Goal: Find specific page/section: Find specific page/section

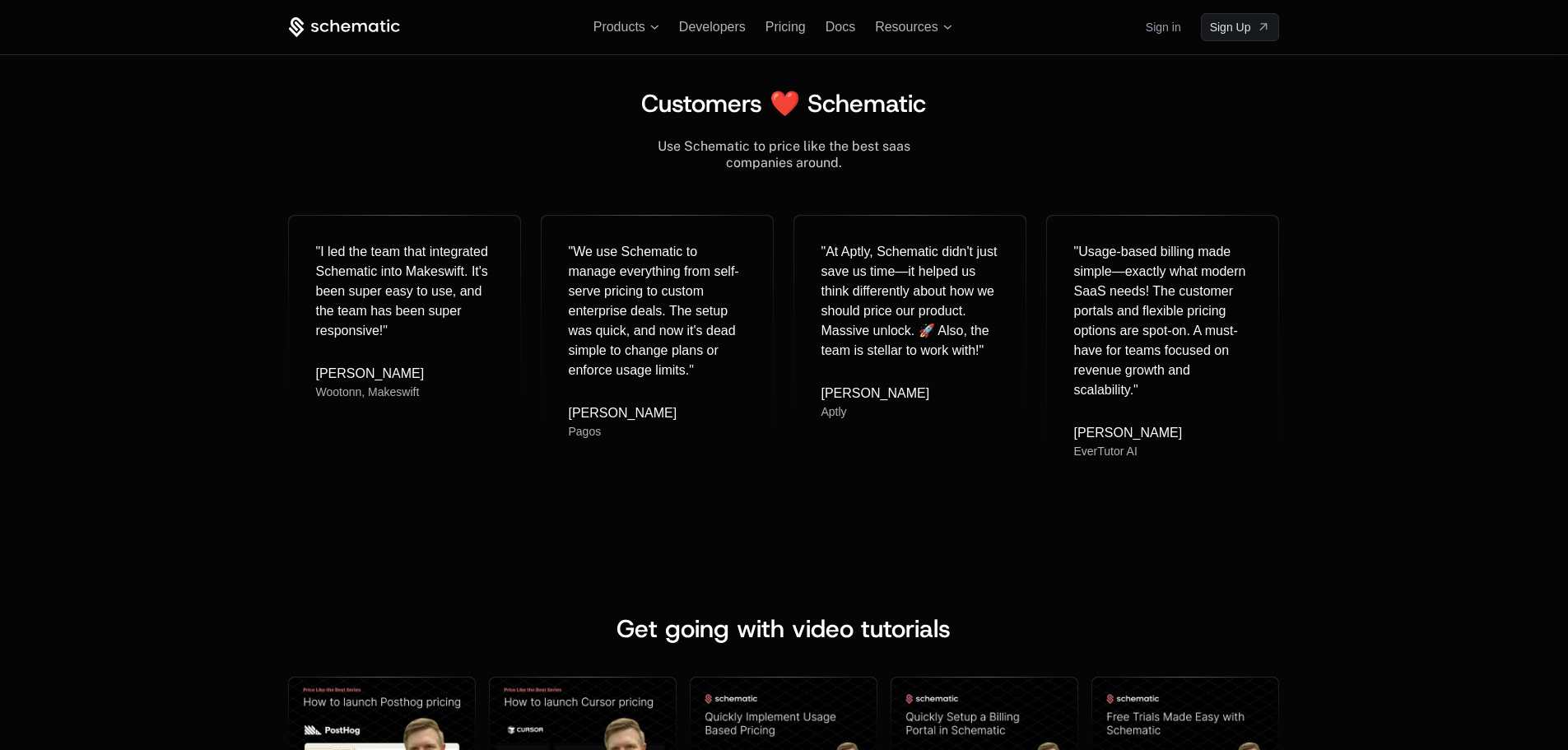
scroll to position [6599, 0]
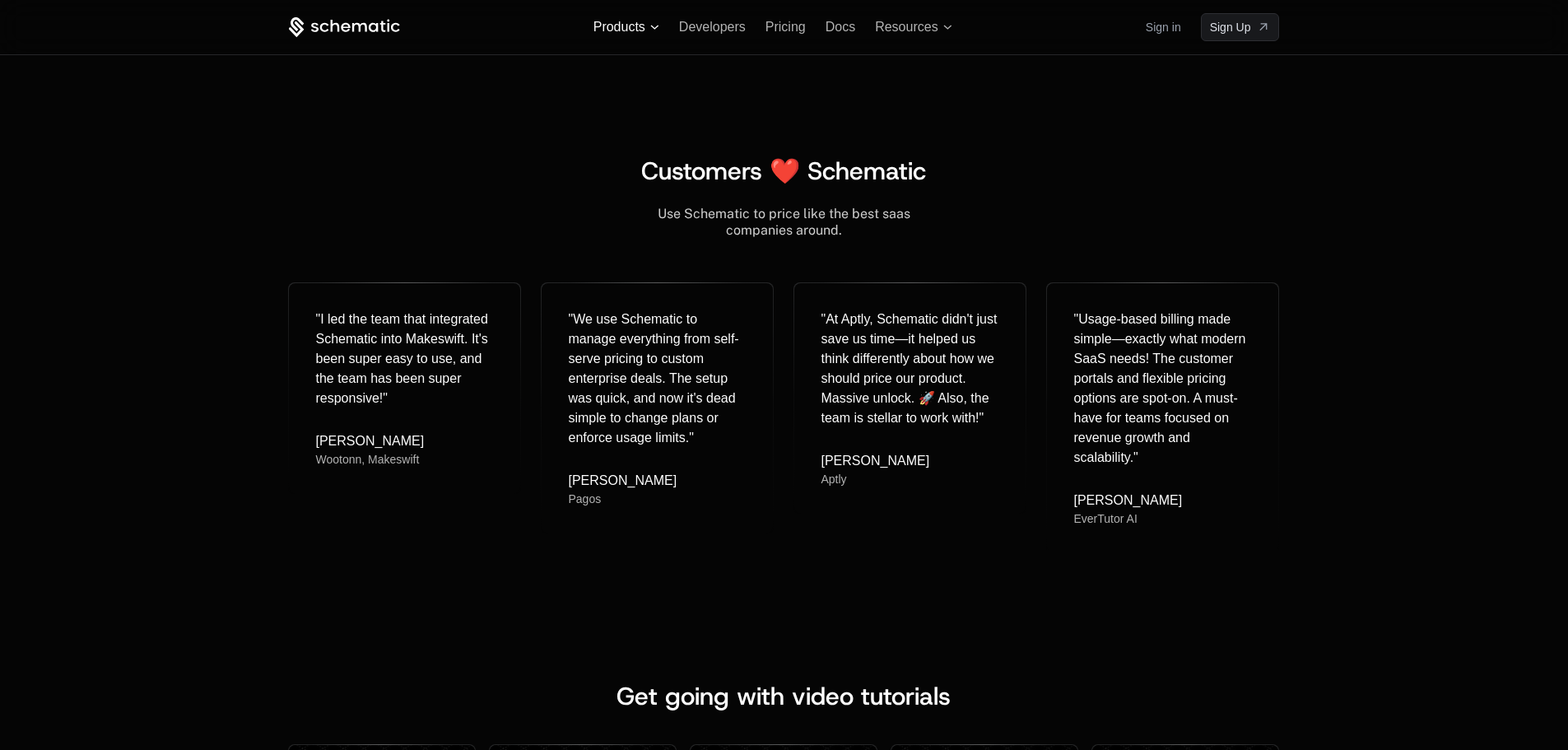
click at [631, 26] on span "Products" at bounding box center [620, 27] width 52 height 15
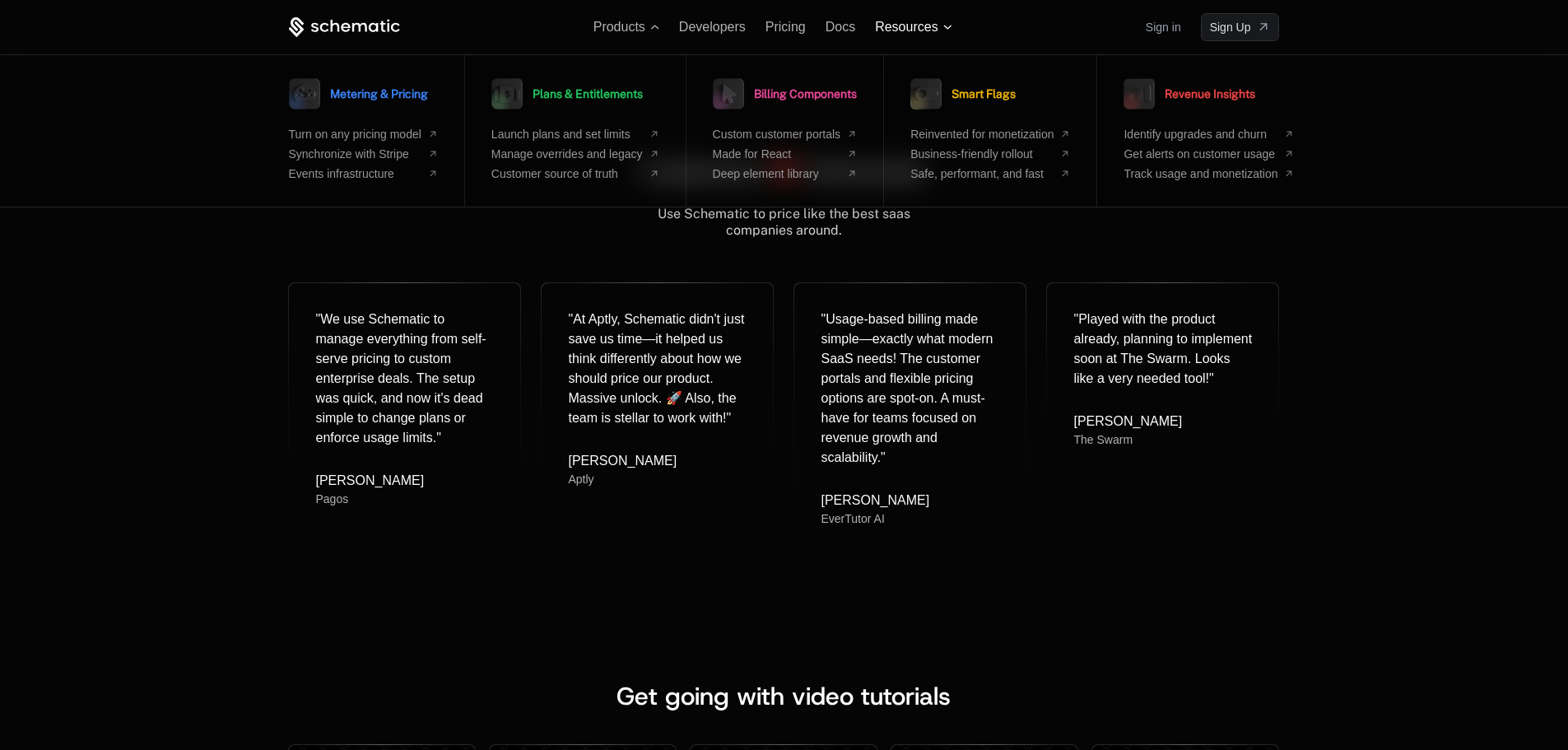
click at [885, 28] on span "Resources" at bounding box center [905, 27] width 62 height 15
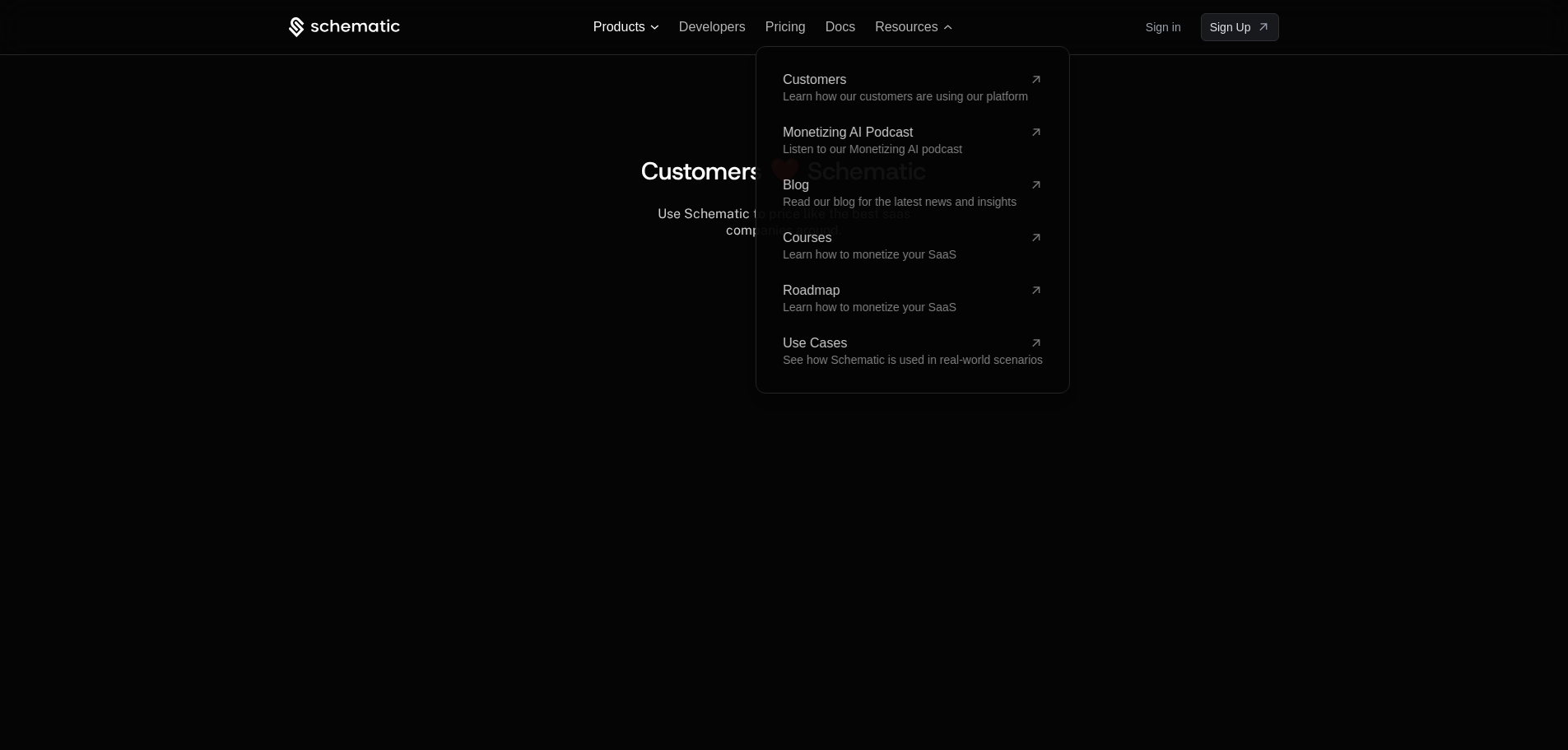
click at [649, 29] on span "Products" at bounding box center [626, 27] width 66 height 15
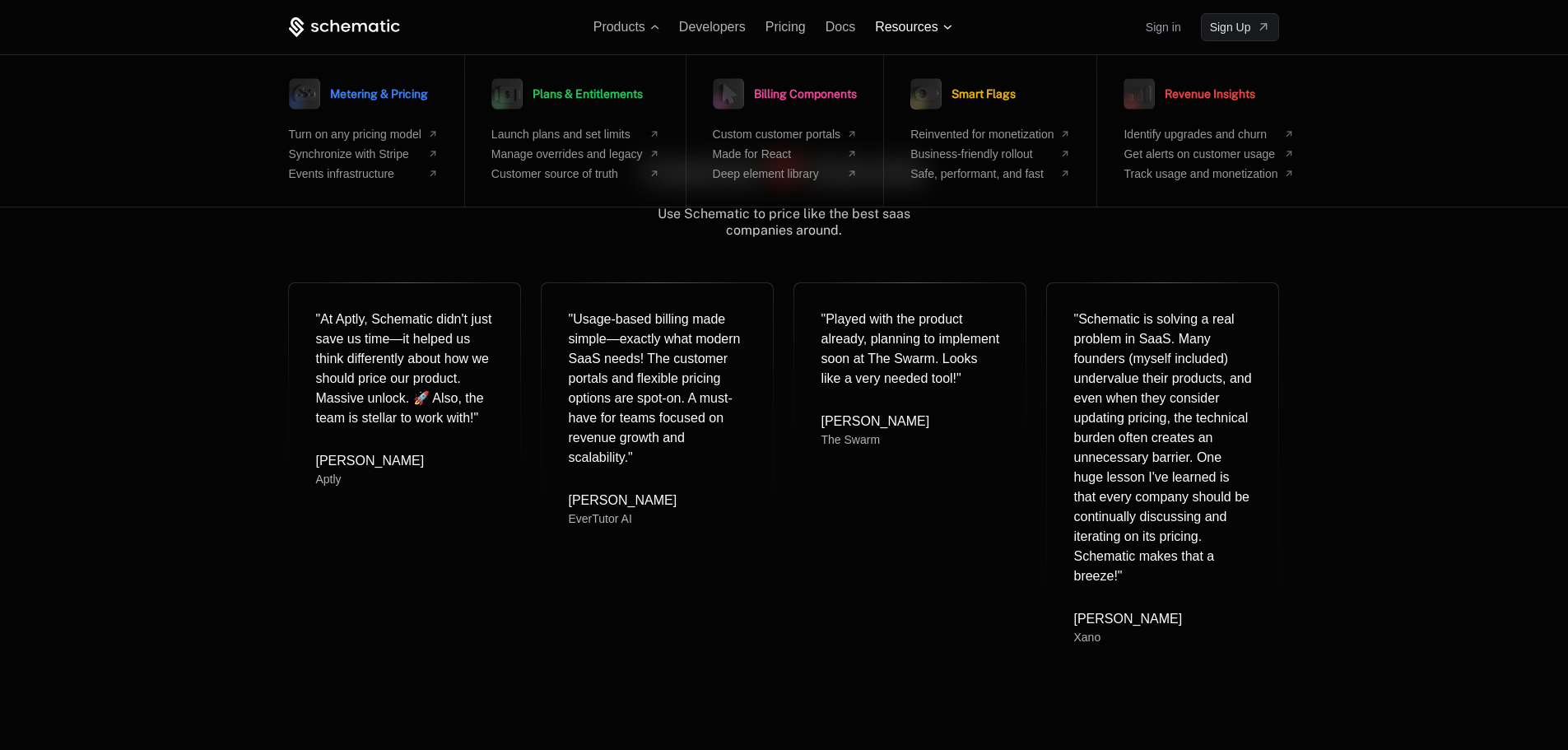
click at [911, 19] on span "Resources" at bounding box center [905, 27] width 62 height 15
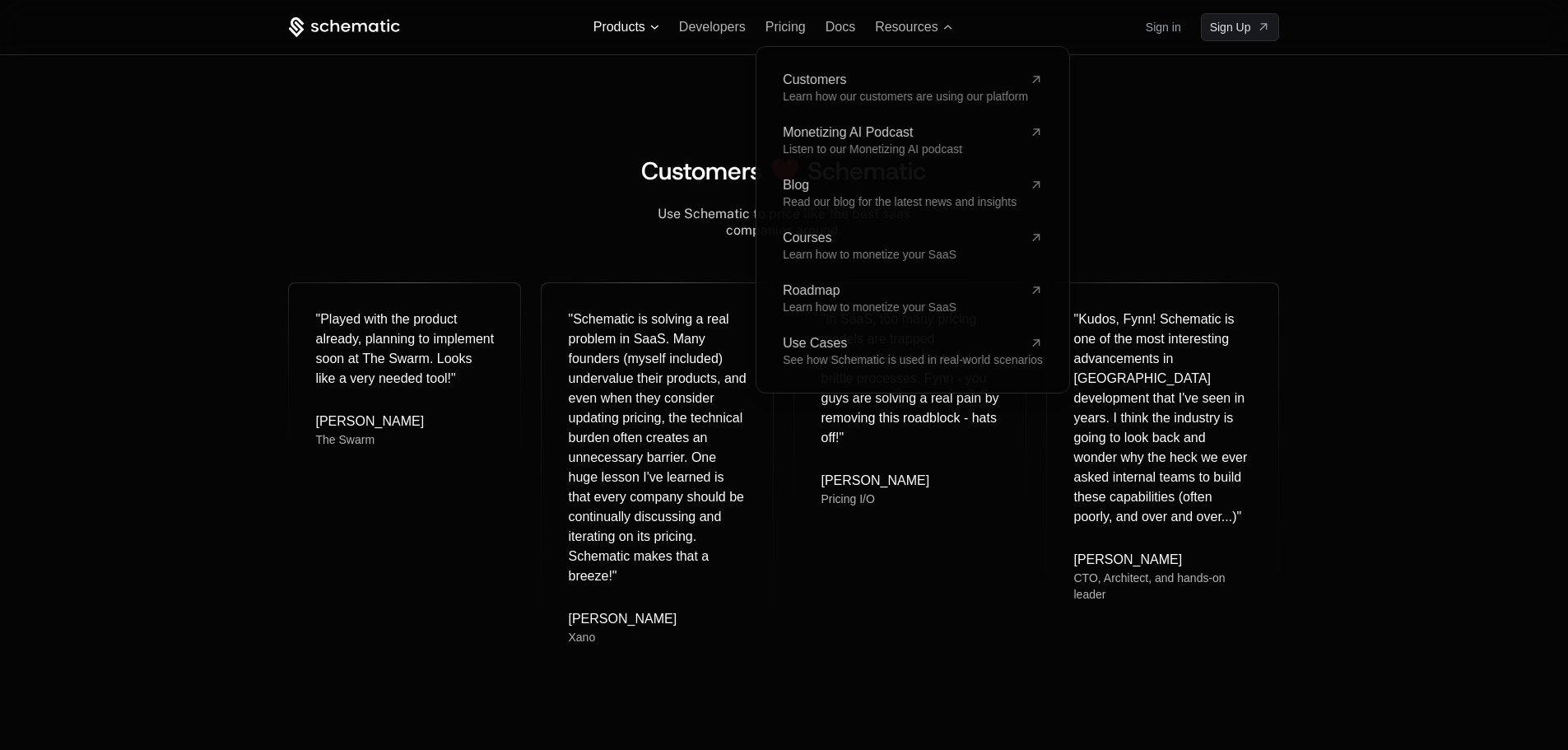
click at [638, 31] on span "Products" at bounding box center [620, 27] width 52 height 15
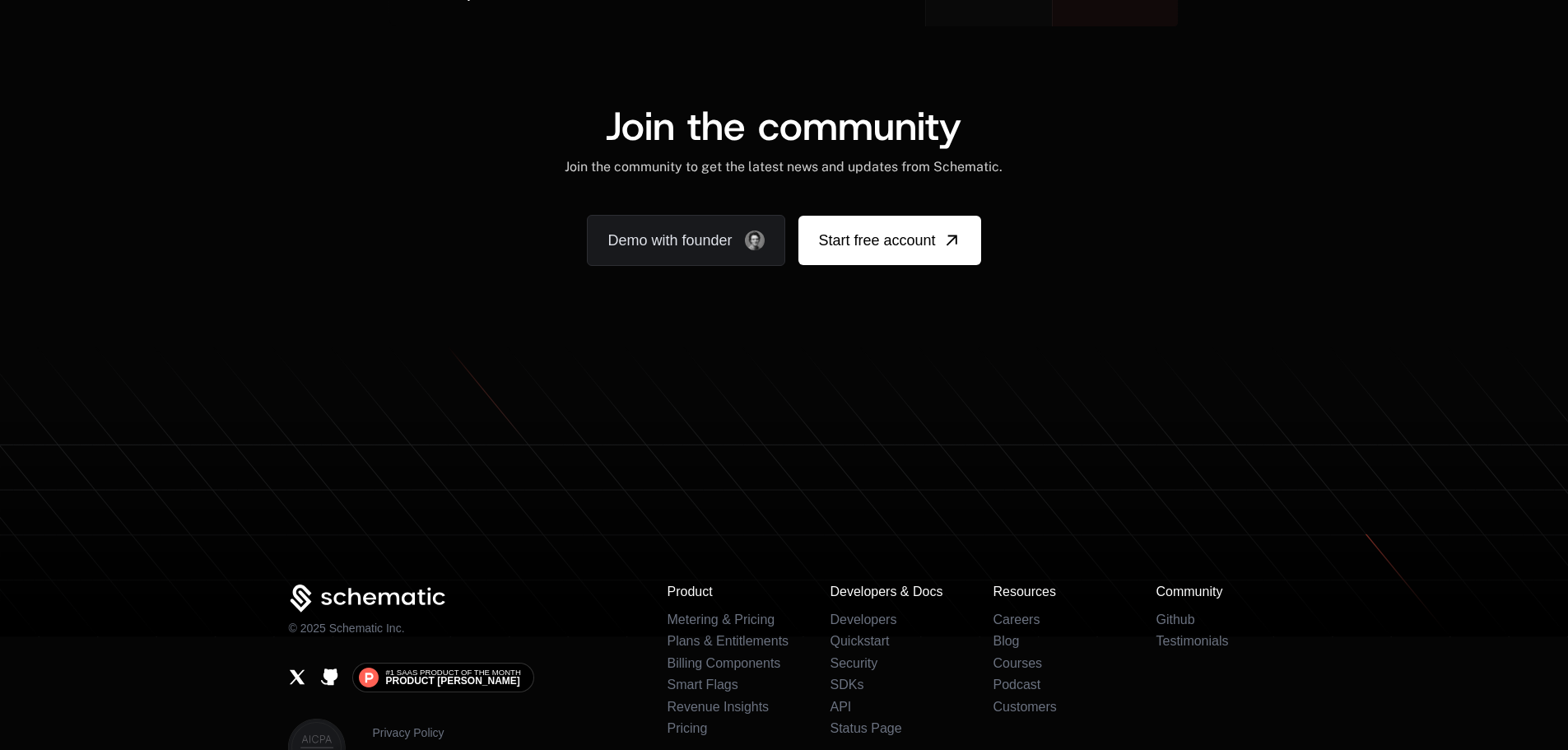
scroll to position [10255, 0]
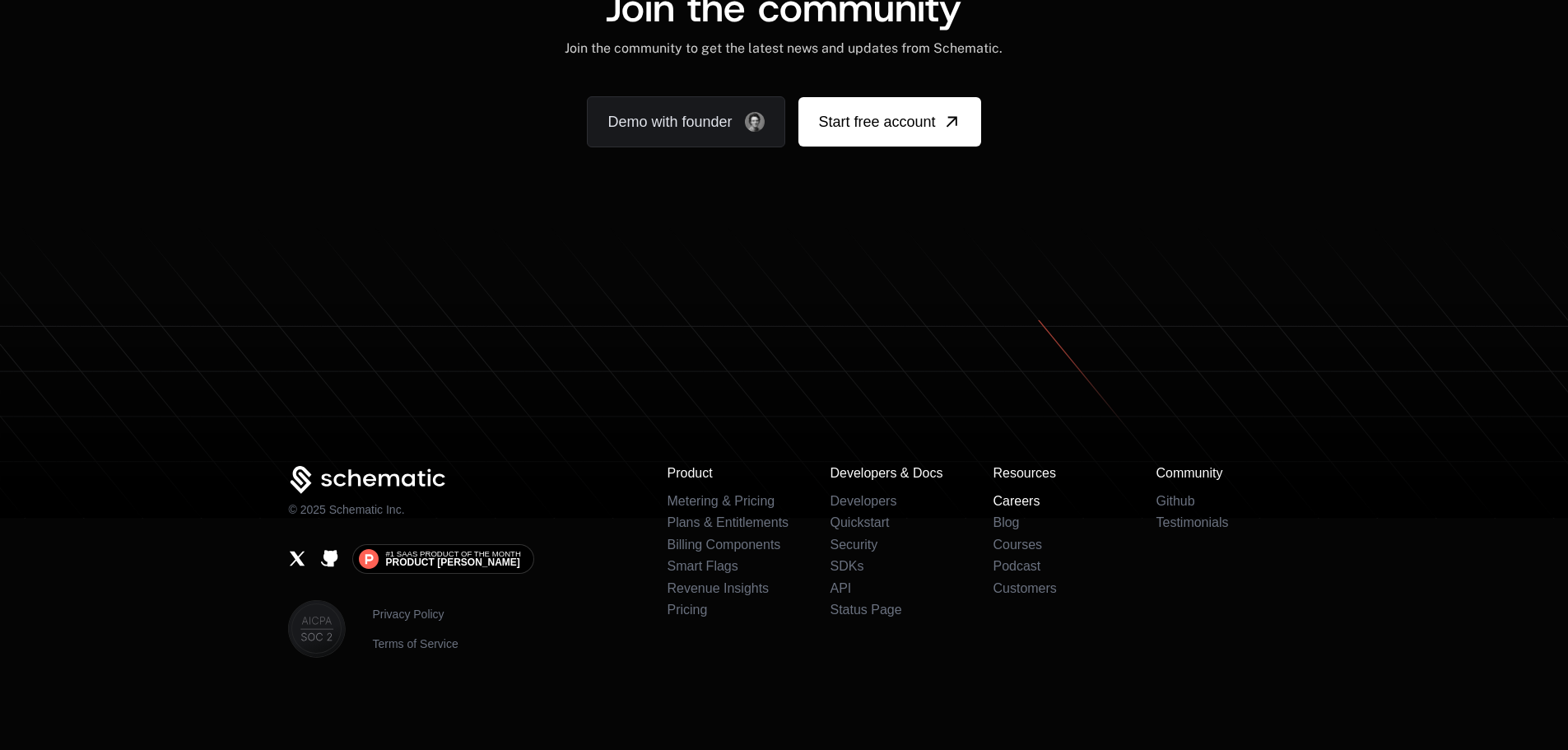
click at [1018, 502] on link "Careers" at bounding box center [1016, 500] width 47 height 14
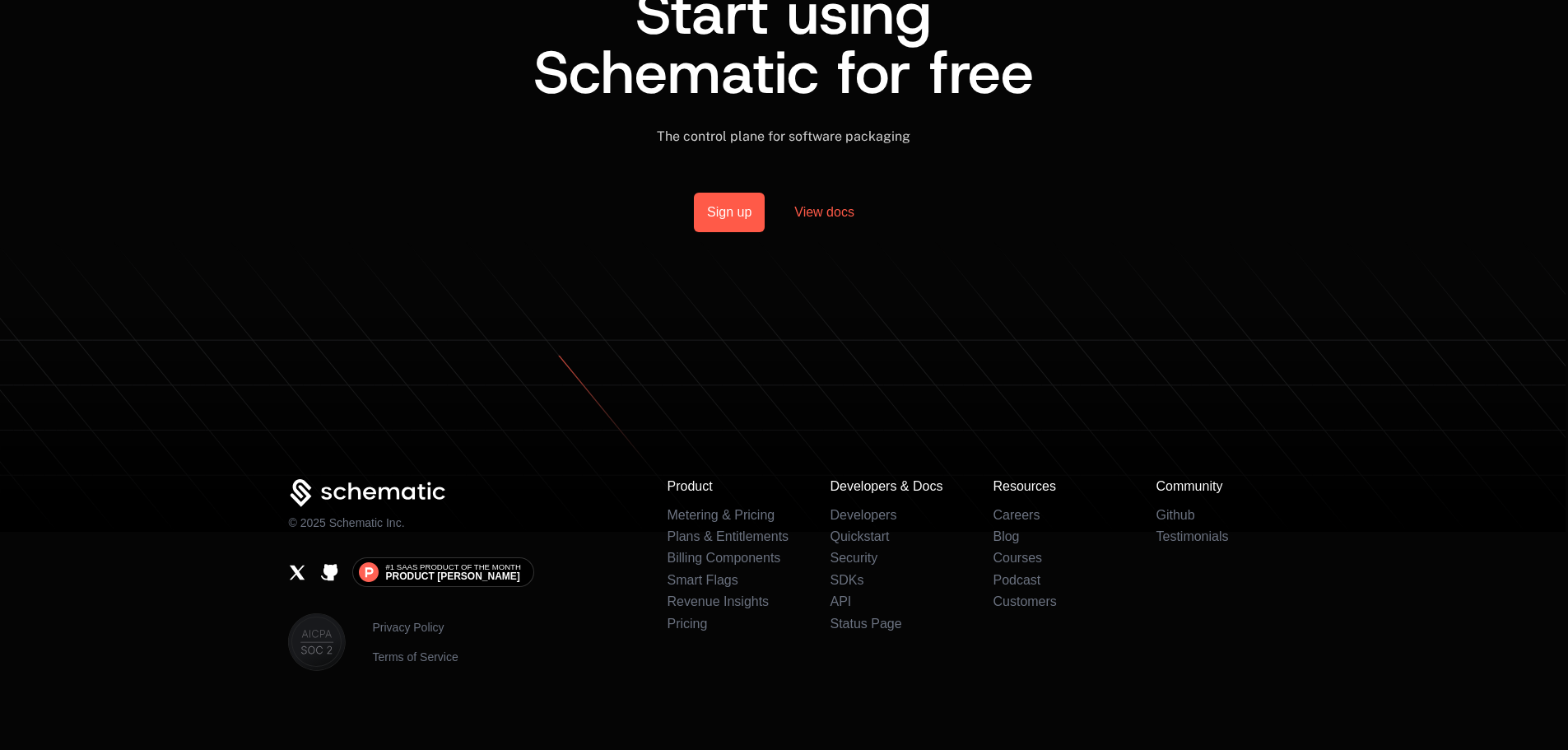
scroll to position [1389, 0]
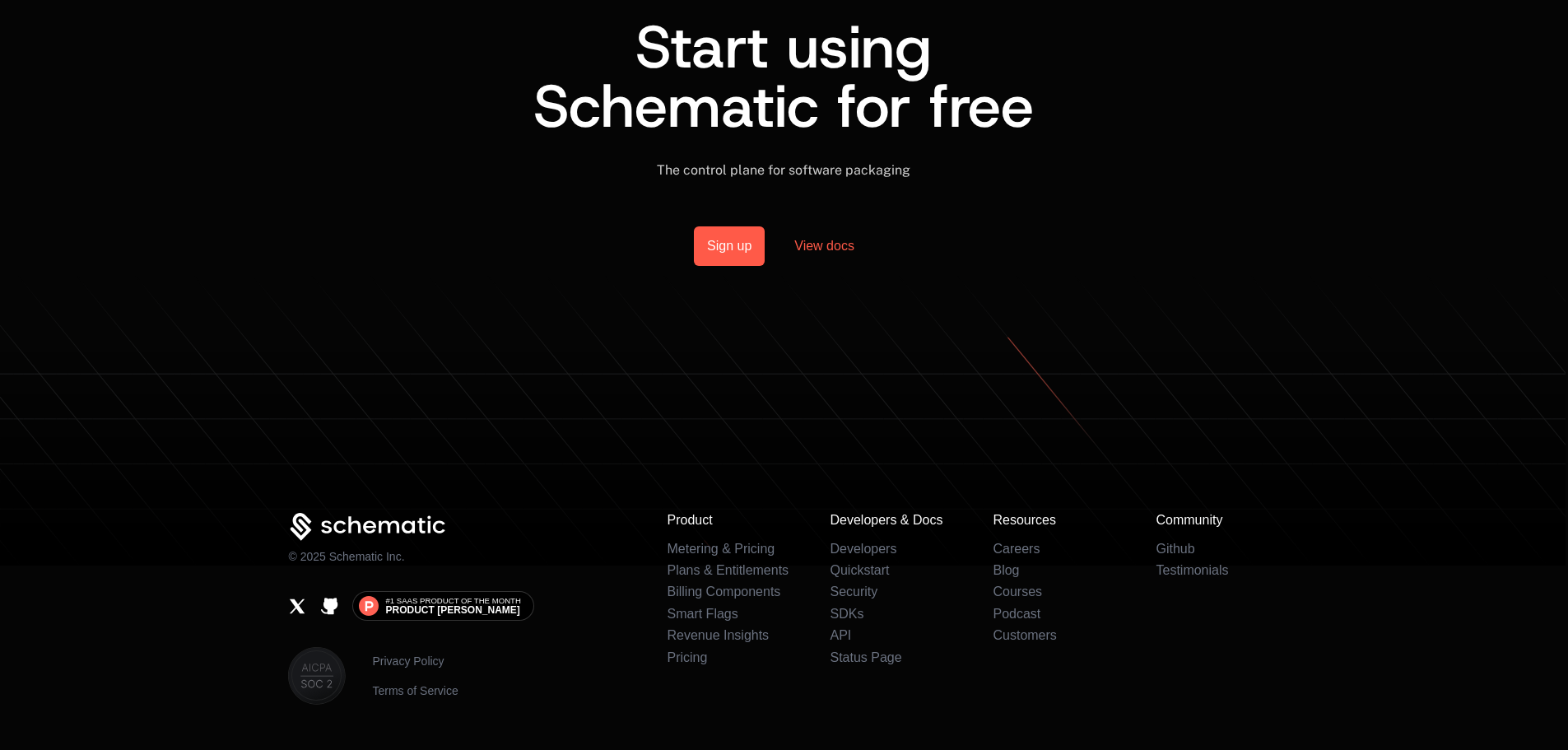
scroll to position [1389, 0]
